Goal: Information Seeking & Learning: Find specific fact

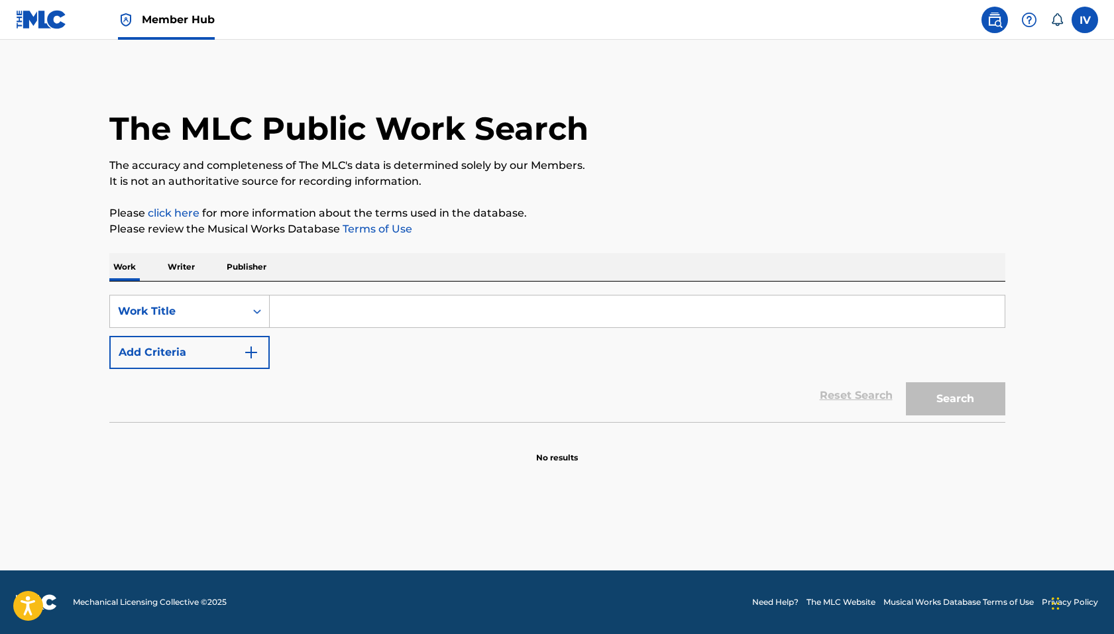
click at [438, 316] on input "Search Form" at bounding box center [637, 312] width 735 height 32
paste input "AMOR INIGUALABLE"
type input "AMOR INIGUALABLE"
click at [906, 383] on button "Search" at bounding box center [955, 399] width 99 height 33
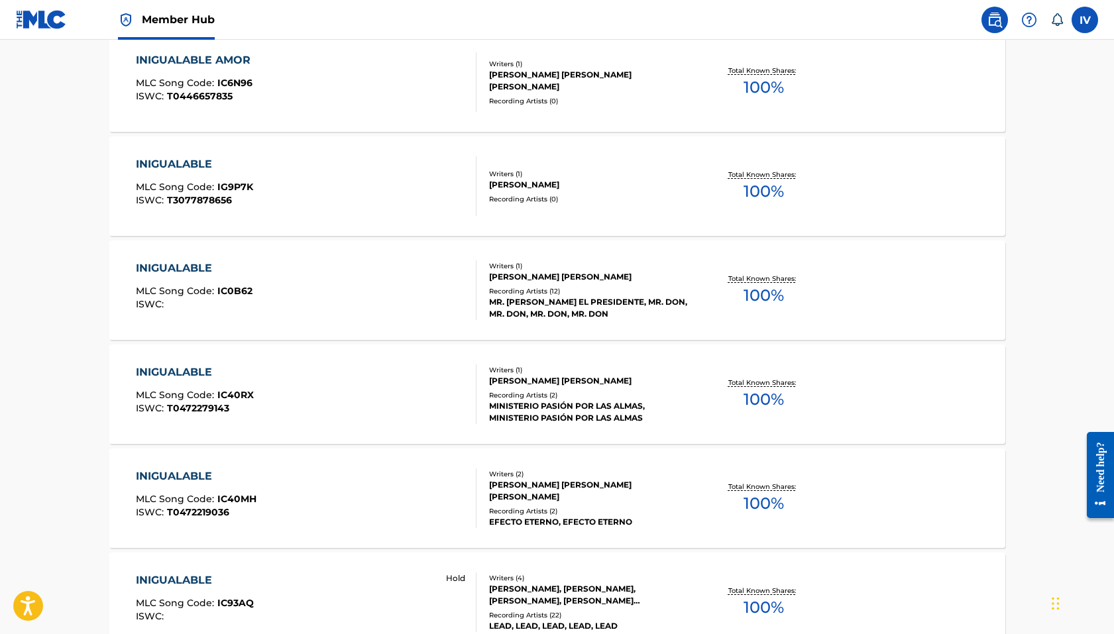
scroll to position [828, 0]
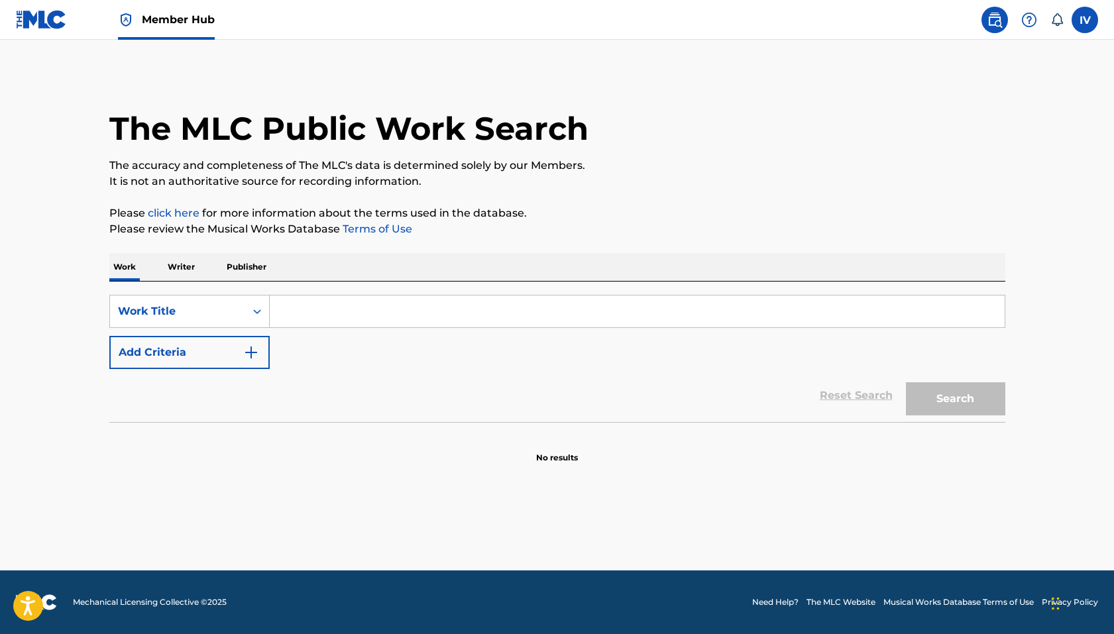
click at [452, 315] on input "Search Form" at bounding box center [637, 312] width 735 height 32
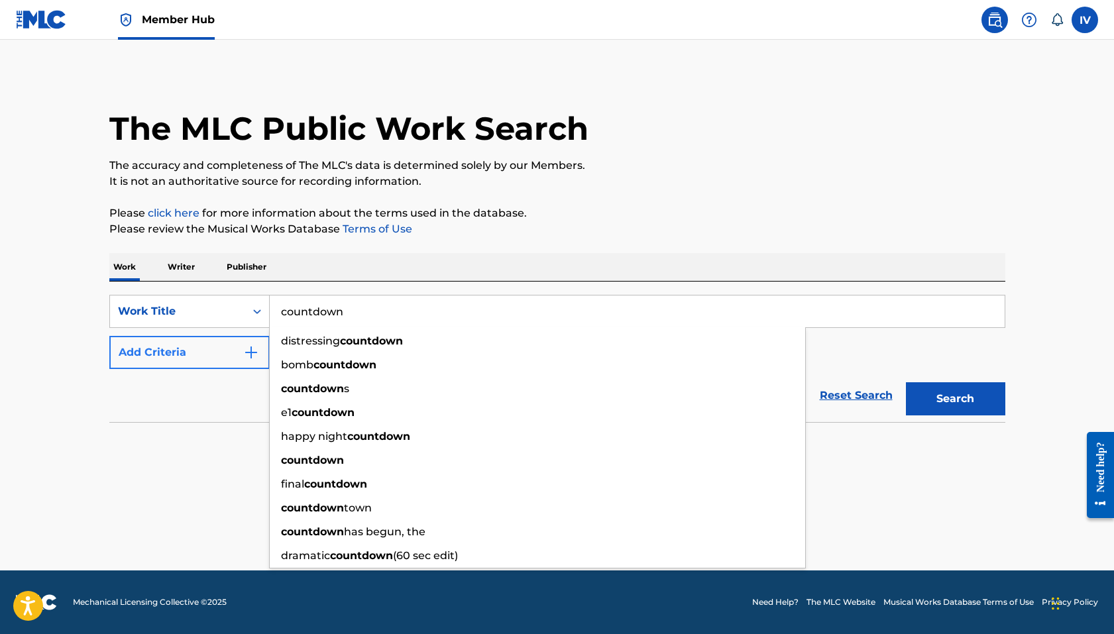
type input "countdown"
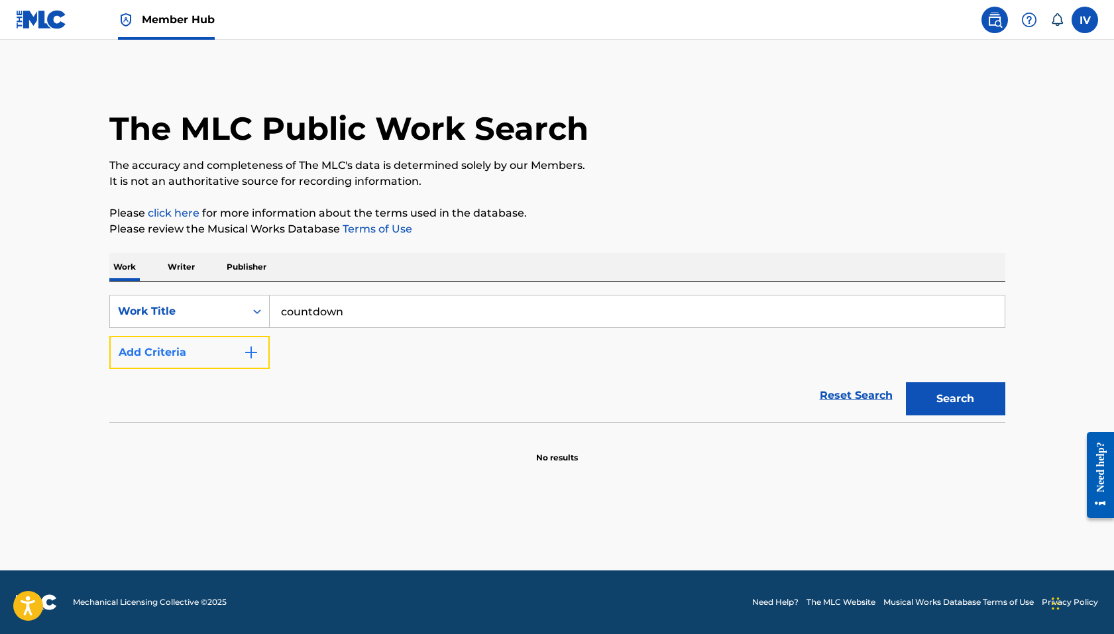
click at [186, 361] on button "Add Criteria" at bounding box center [189, 352] width 160 height 33
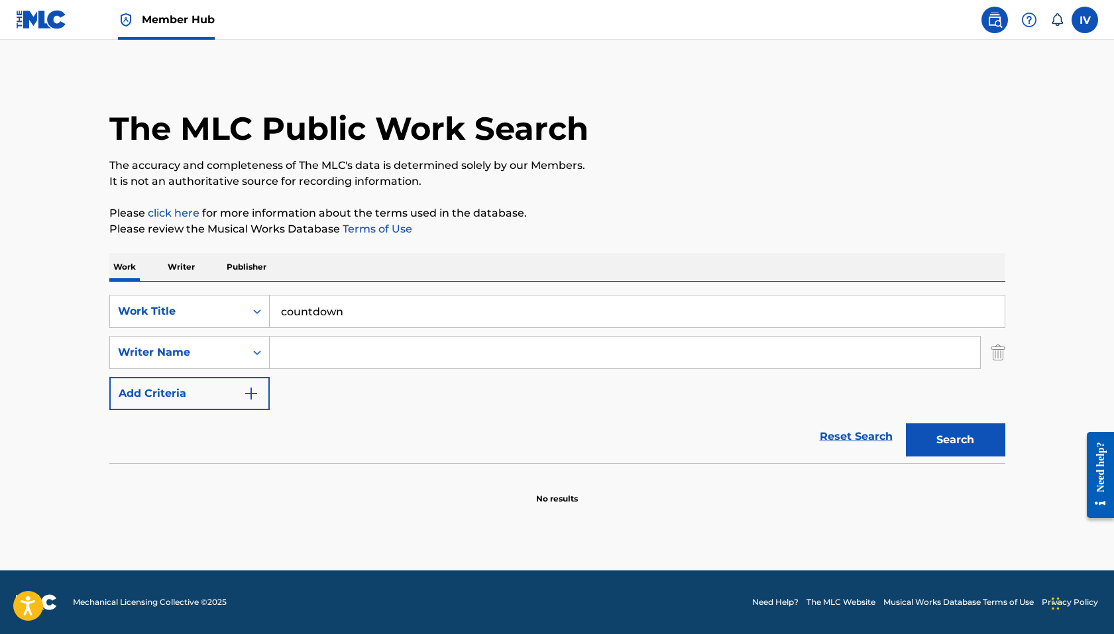
click at [312, 356] on input "Search Form" at bounding box center [625, 353] width 711 height 32
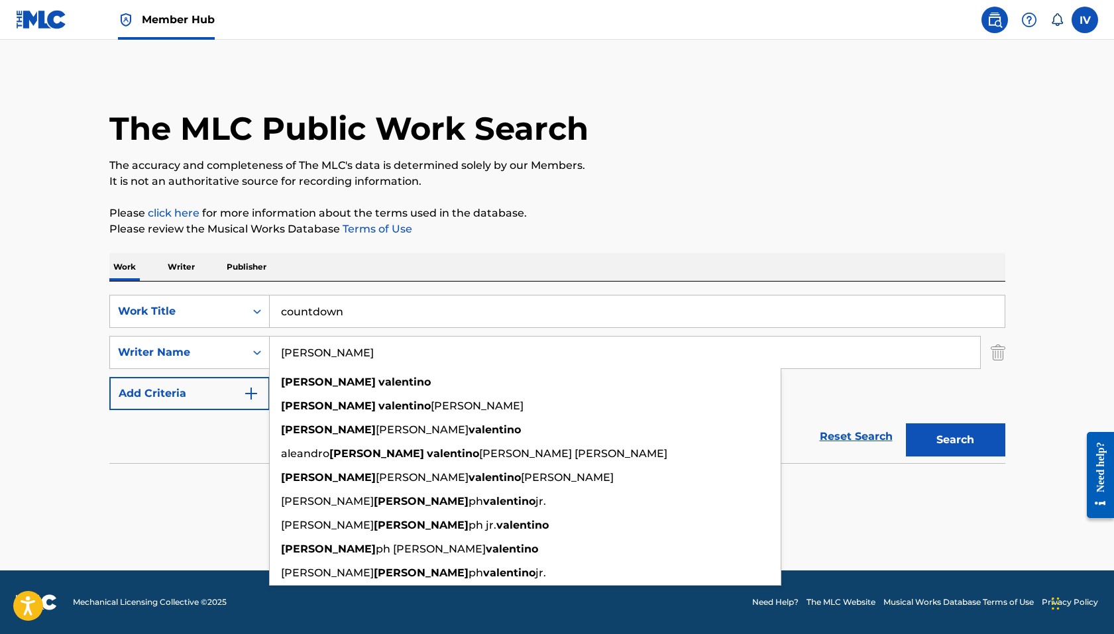
type input "[PERSON_NAME]"
click at [906, 424] on button "Search" at bounding box center [955, 440] width 99 height 33
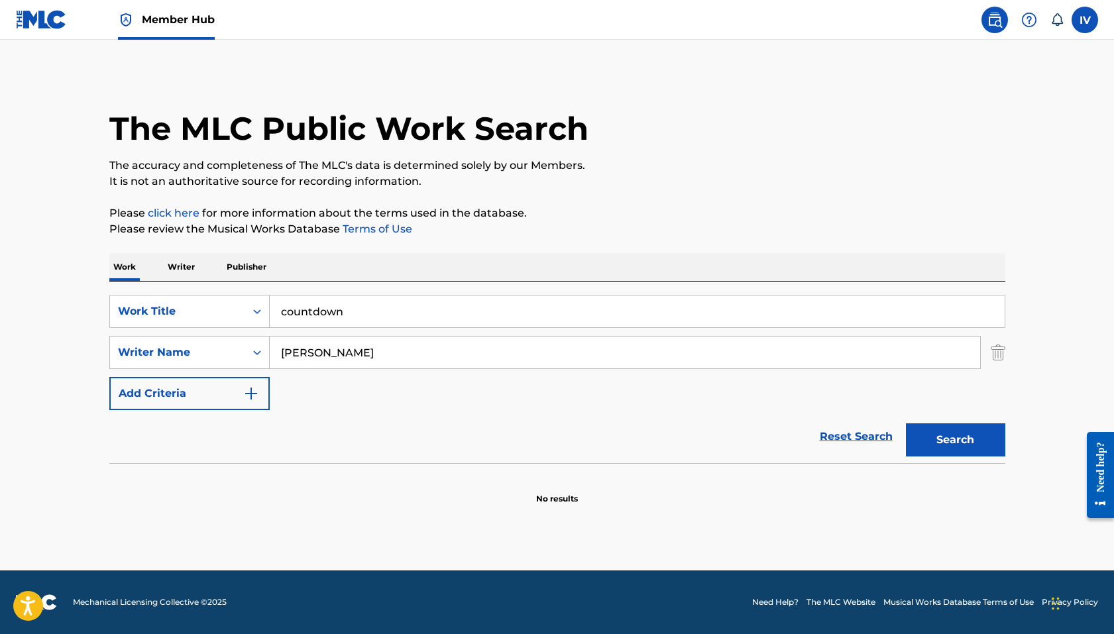
click at [160, 254] on div "Work Writer Publisher" at bounding box center [557, 267] width 896 height 28
click at [179, 264] on p "Writer" at bounding box center [181, 267] width 35 height 28
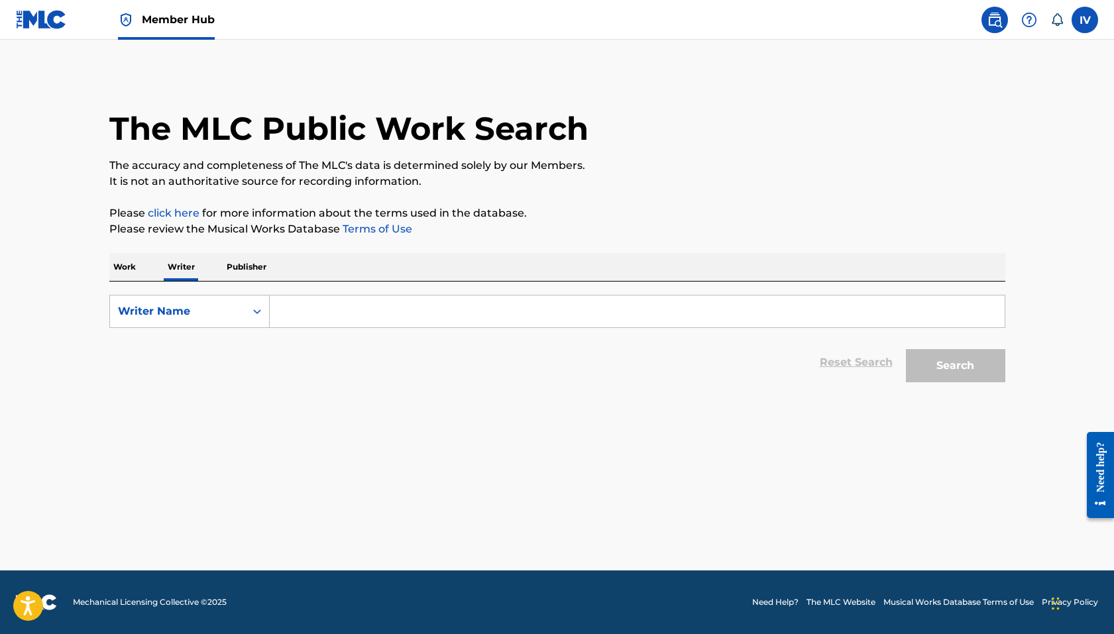
click at [353, 318] on input "Search Form" at bounding box center [637, 312] width 735 height 32
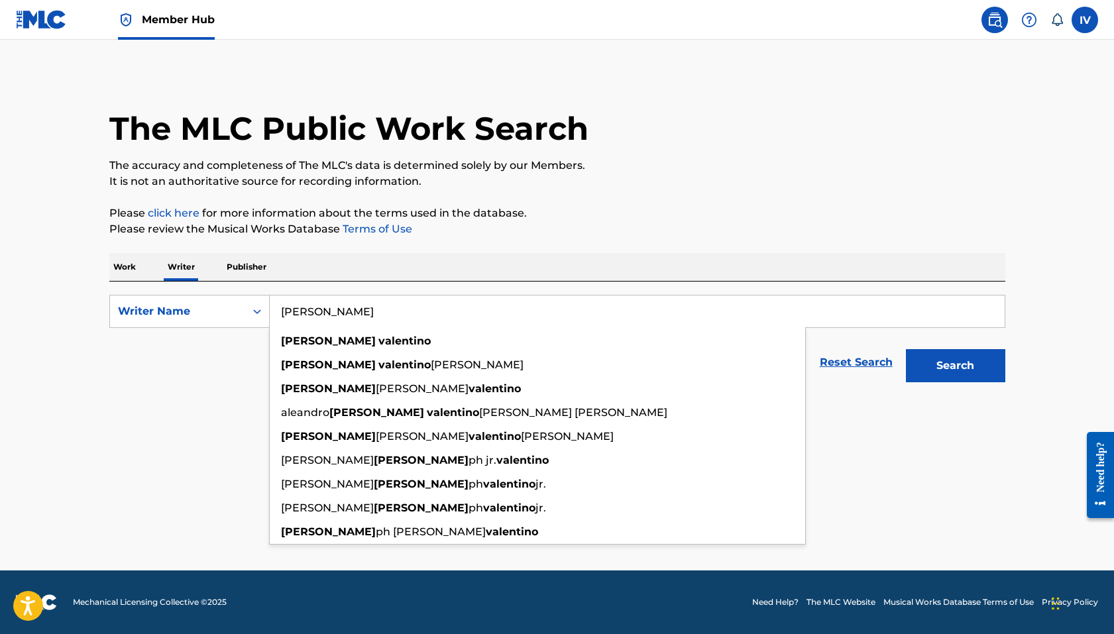
type input "[PERSON_NAME]"
click at [906, 349] on button "Search" at bounding box center [955, 365] width 99 height 33
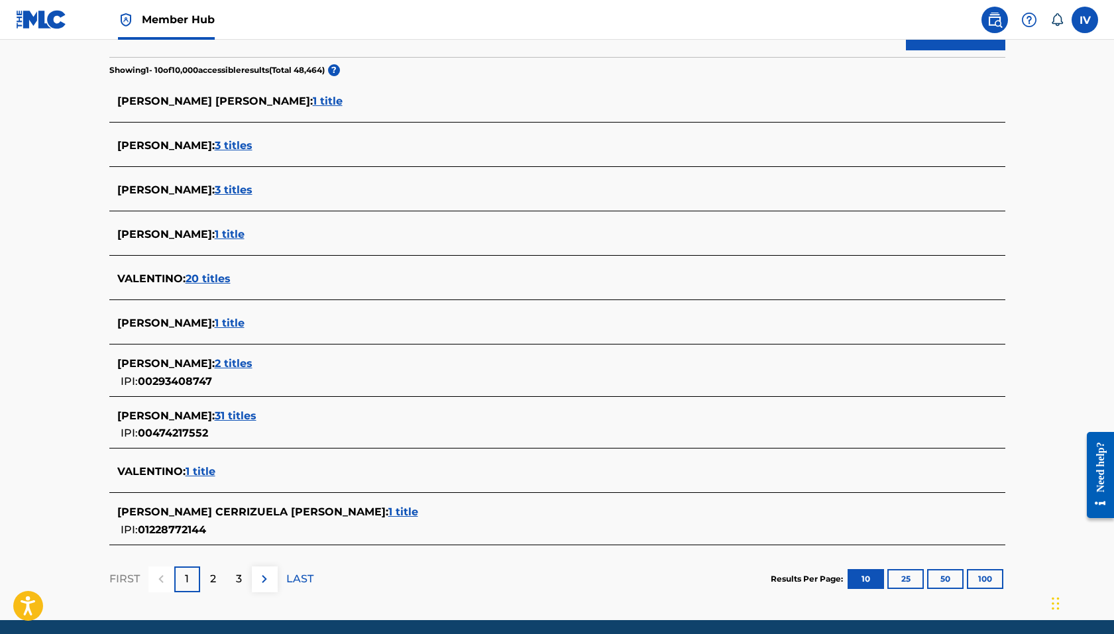
scroll to position [381, 0]
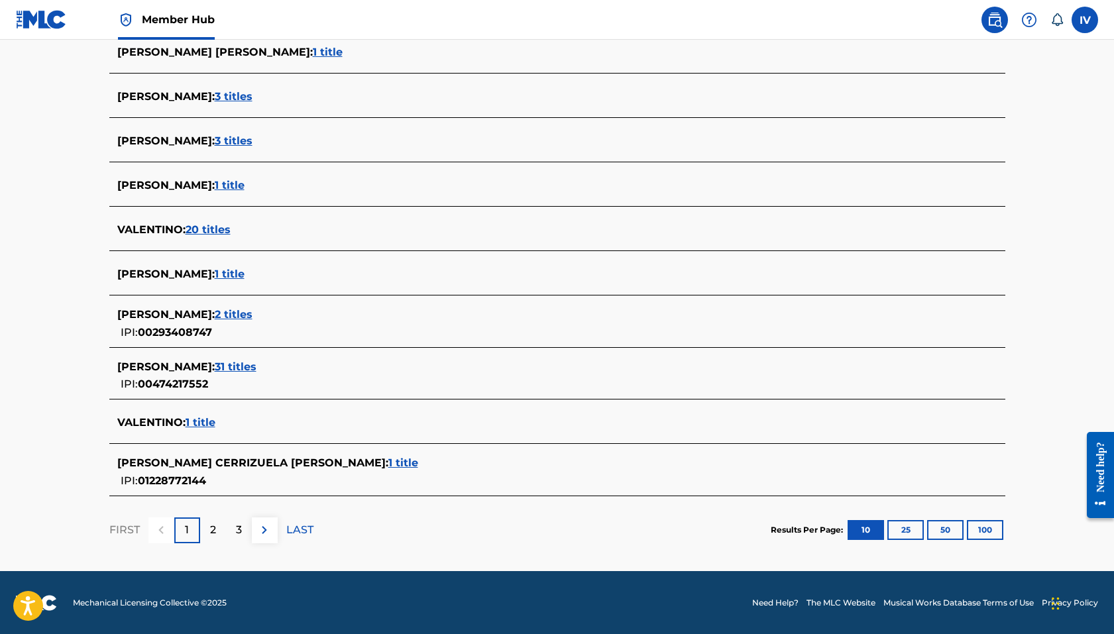
click at [227, 271] on span "1 title" at bounding box center [230, 274] width 30 height 13
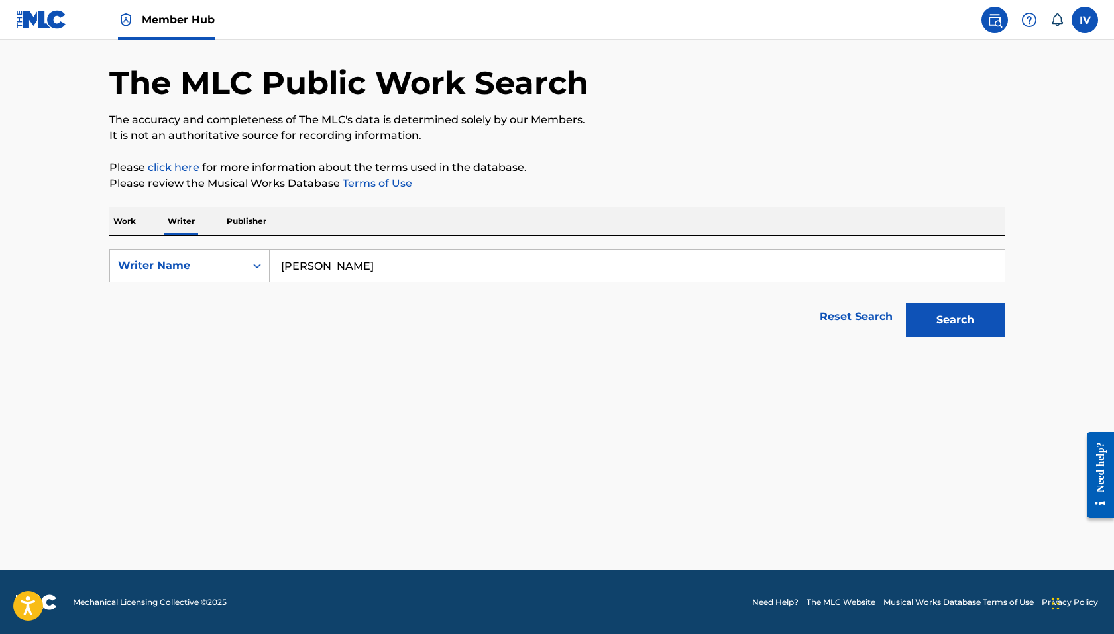
scroll to position [46, 0]
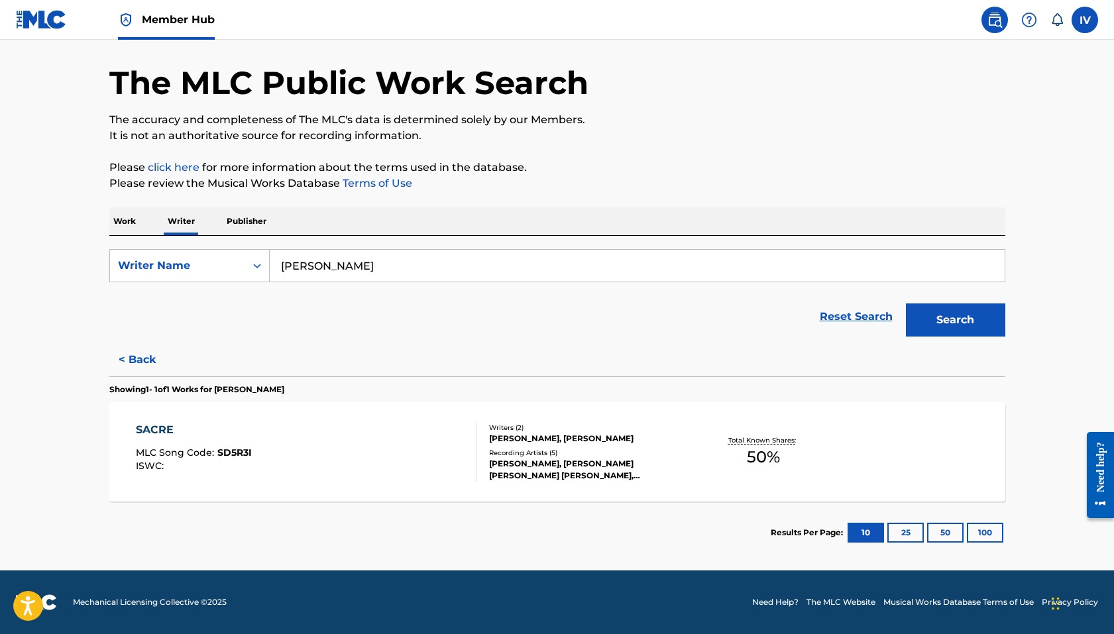
click at [306, 428] on div "SACRE MLC Song Code : SD5R3I ISWC :" at bounding box center [306, 452] width 341 height 60
